Goal: Task Accomplishment & Management: Manage account settings

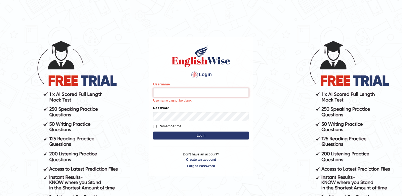
type input "Karthikeya_Inaganti"
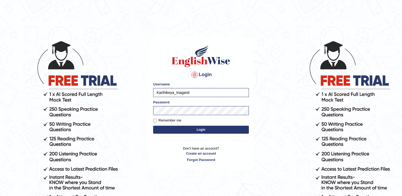
click at [152, 120] on div "Login Please fix the following errors: Username Karthikeya_Inaganti Password Re…" at bounding box center [200, 103] width 105 height 133
click at [156, 121] on input "Remember me" at bounding box center [154, 120] width 3 height 3
checkbox input "true"
click at [168, 129] on button "Login" at bounding box center [201, 130] width 96 height 8
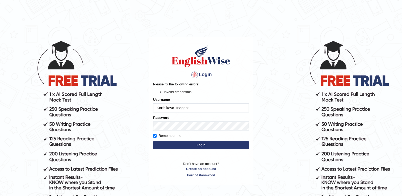
click at [170, 143] on button "Login" at bounding box center [201, 145] width 96 height 8
click at [197, 133] on form "Please fix the following errors: Invalid credentials Username Karthikeya_Inagan…" at bounding box center [201, 116] width 96 height 69
click at [153, 143] on button "Login" at bounding box center [201, 145] width 96 height 8
click at [169, 151] on div "Login Please fix the following errors: Invalid credentials Username Karthikeya_…" at bounding box center [200, 111] width 105 height 148
click at [166, 147] on button "Login" at bounding box center [201, 145] width 96 height 8
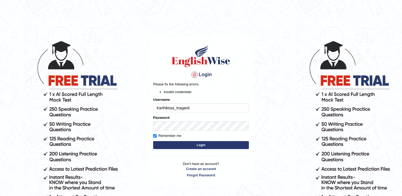
click at [153, 141] on button "Login" at bounding box center [201, 145] width 96 height 8
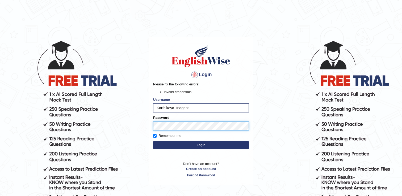
click at [152, 125] on div "Login Please fix the following errors: Invalid credentials Username Karthikeya_…" at bounding box center [200, 111] width 105 height 148
click at [159, 143] on button "Login" at bounding box center [201, 145] width 96 height 8
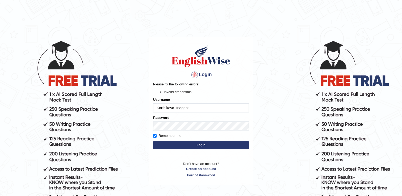
click at [156, 108] on input "Karthikeya_Inaganti" at bounding box center [201, 108] width 96 height 9
click at [191, 108] on input "Karthikeya_Inaganti" at bounding box center [201, 108] width 96 height 9
